Goal: Task Accomplishment & Management: Manage account settings

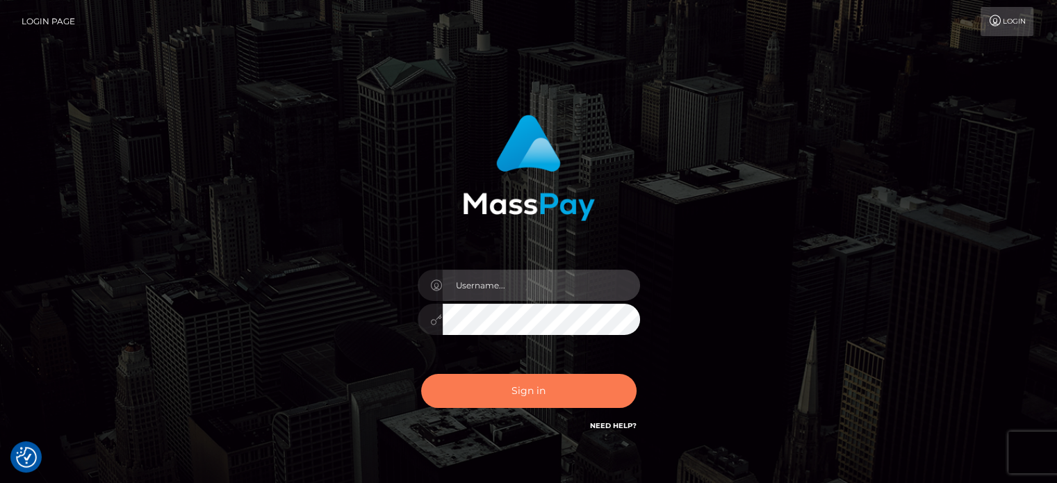
type input "[PERSON_NAME].rollacan"
click at [527, 384] on button "Sign in" at bounding box center [528, 391] width 215 height 34
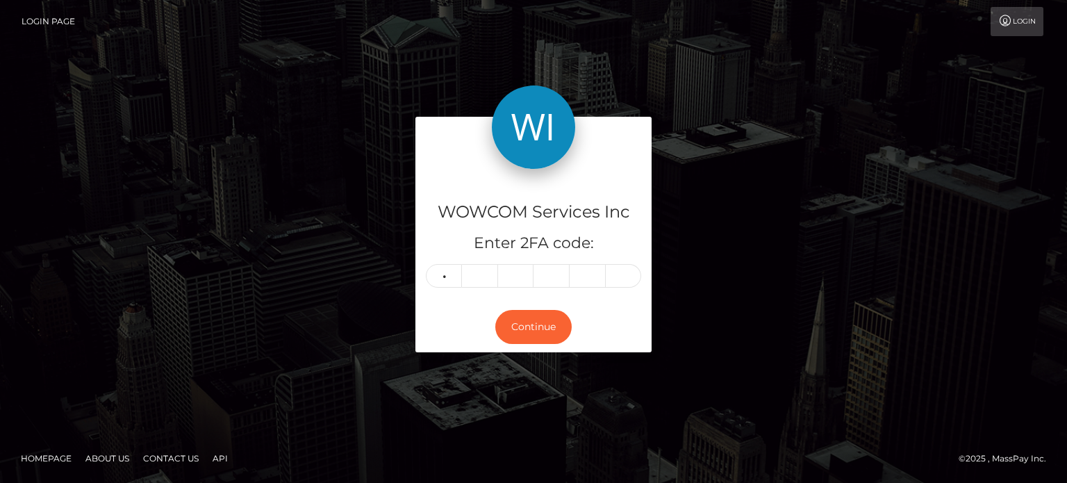
type input "9"
type input "5"
type input "8"
type input "7"
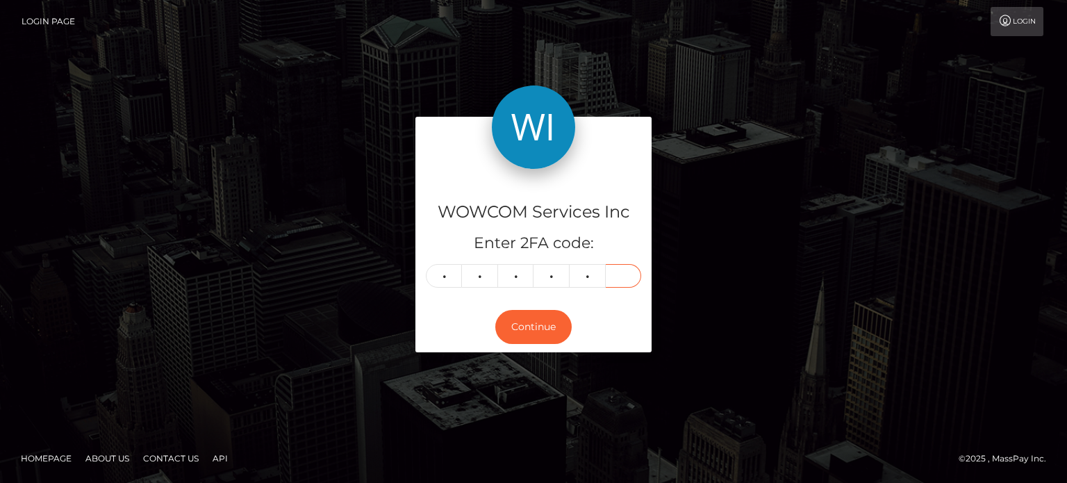
type input "4"
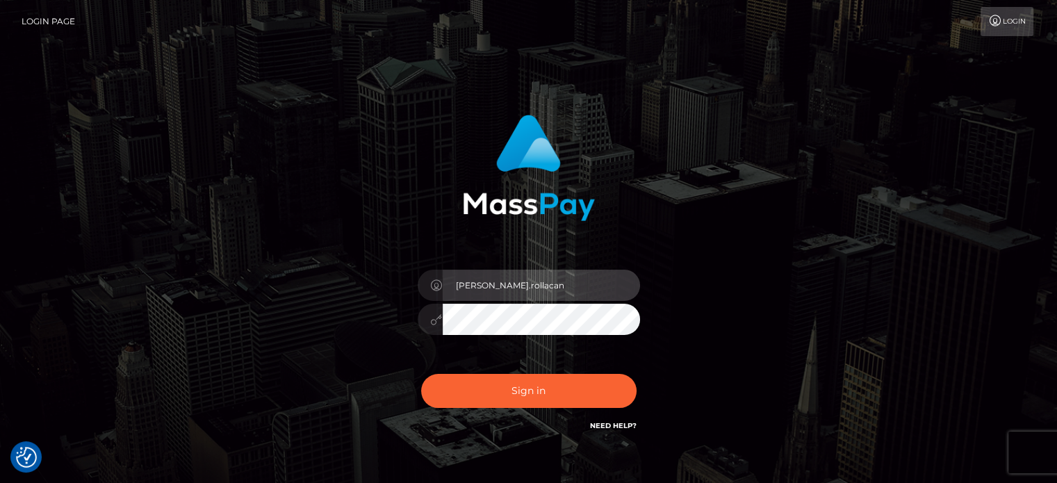
click at [538, 299] on input "[PERSON_NAME].rollacan" at bounding box center [541, 285] width 197 height 31
type input "elliot.wowcan"
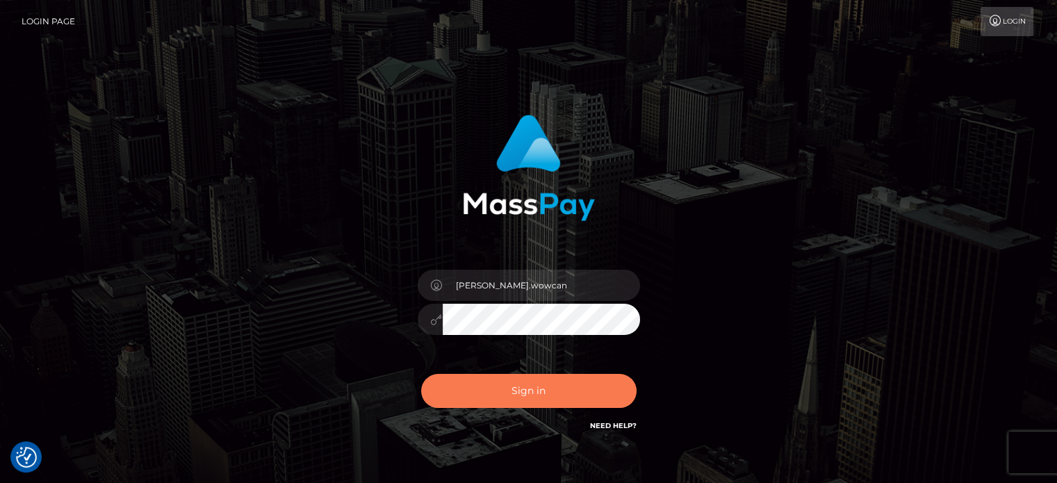
click at [510, 394] on button "Sign in" at bounding box center [528, 391] width 215 height 34
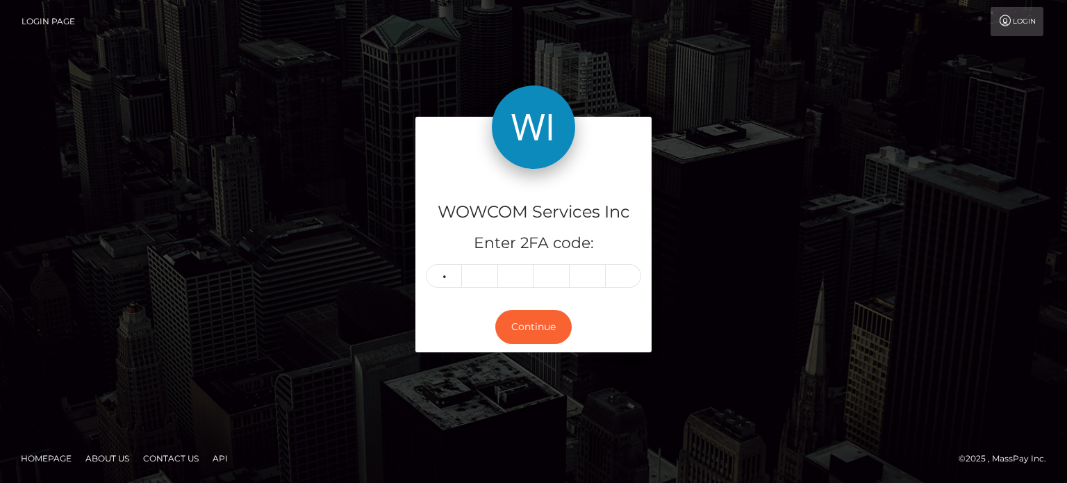
type input "3"
type input "0"
type input "7"
type input "9"
type input "4"
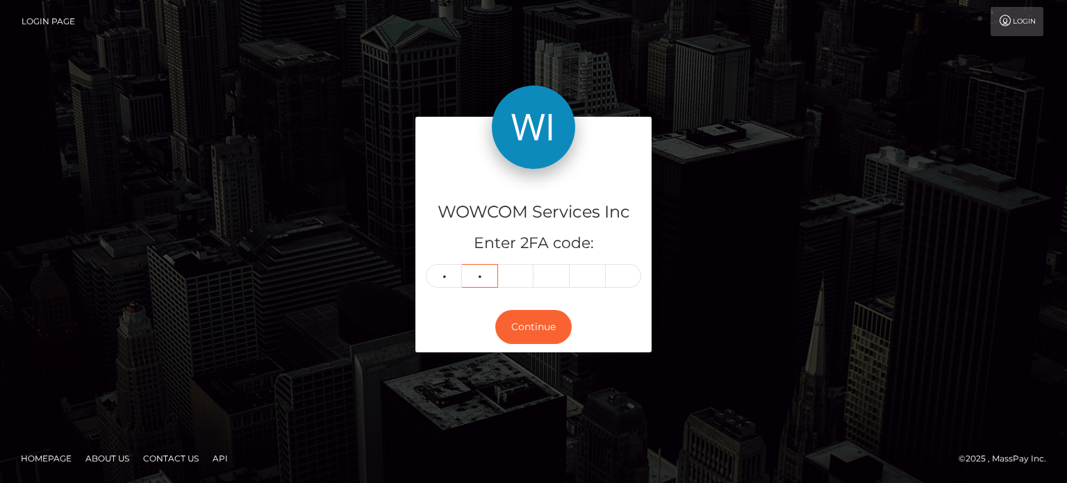
type input "0"
type input "7"
type input "5"
type input "9"
type input "4"
